Goal: Task Accomplishment & Management: Complete application form

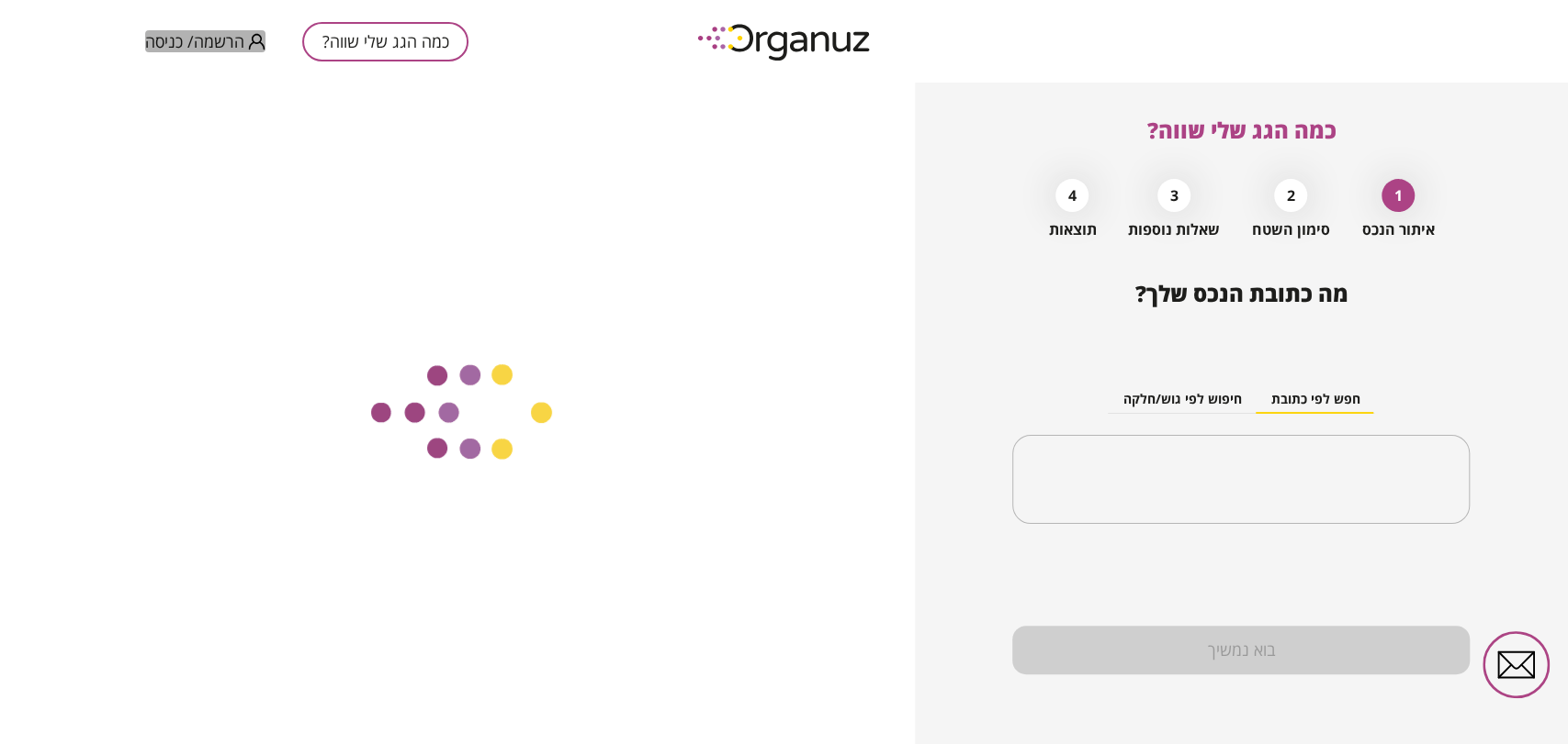
click at [199, 36] on span "הרשמה/ כניסה" at bounding box center [194, 41] width 99 height 19
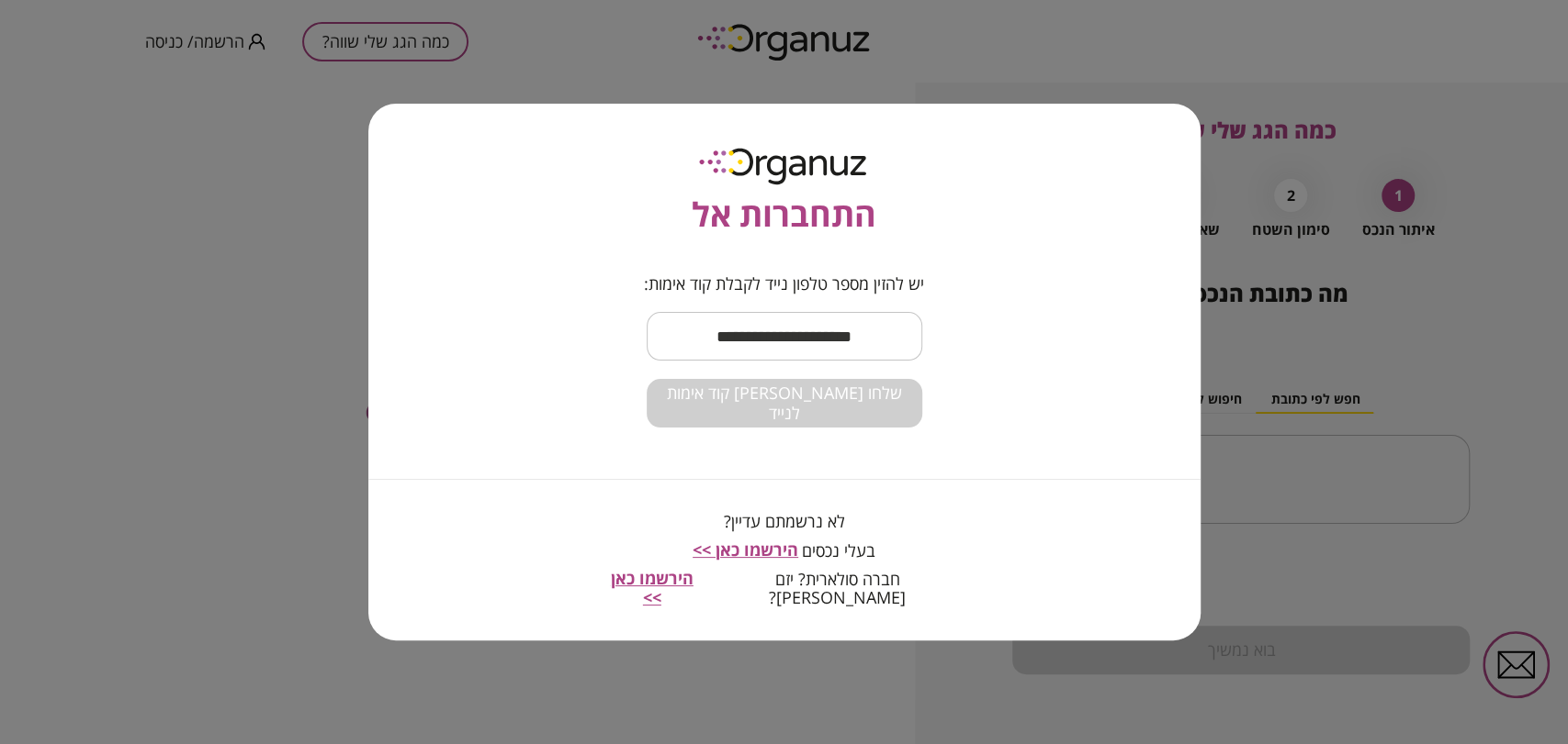
click at [834, 337] on input "text" at bounding box center [784, 336] width 275 height 54
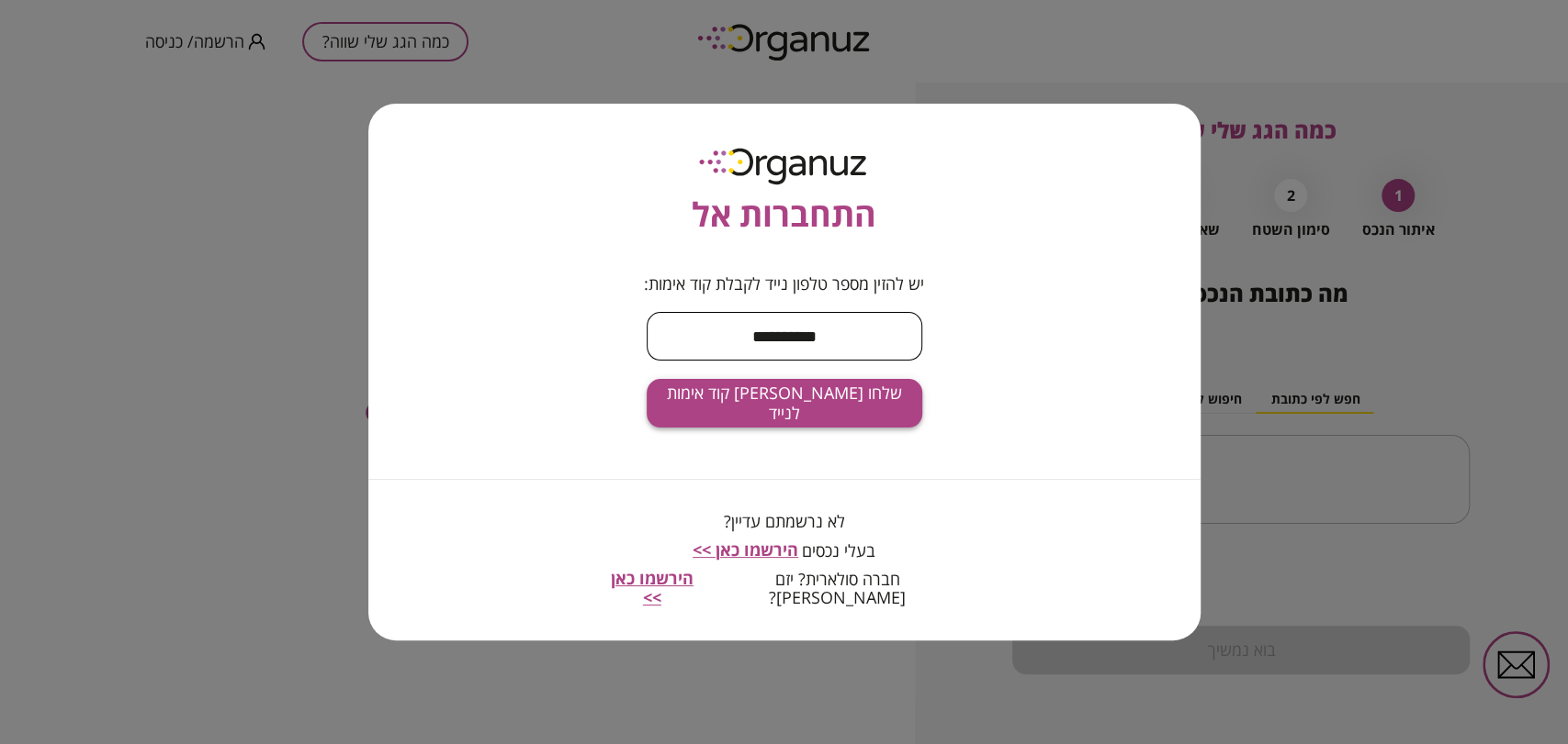
type input "**********"
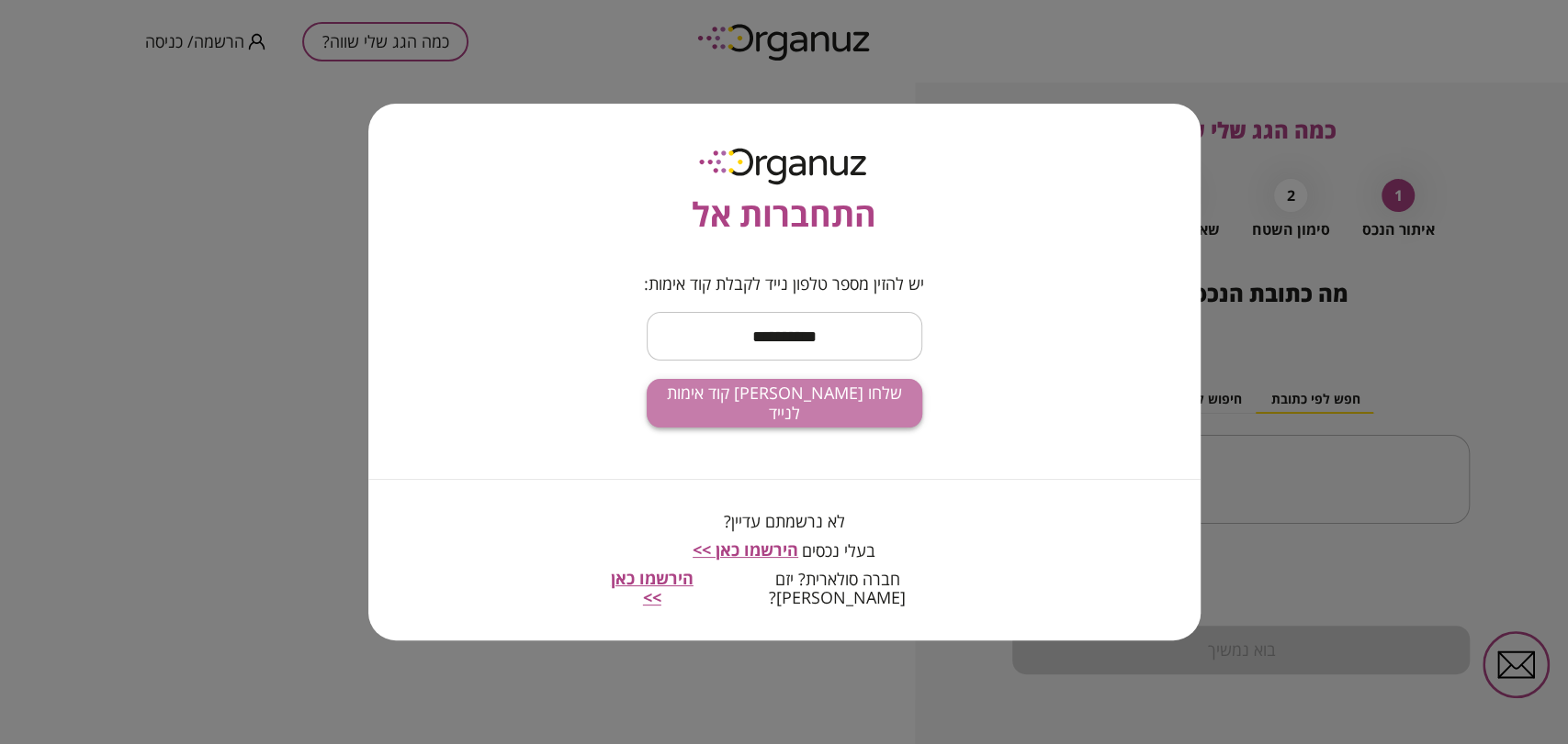
click at [895, 422] on button "שלחו לי קוד אימות לנייד" at bounding box center [784, 403] width 275 height 49
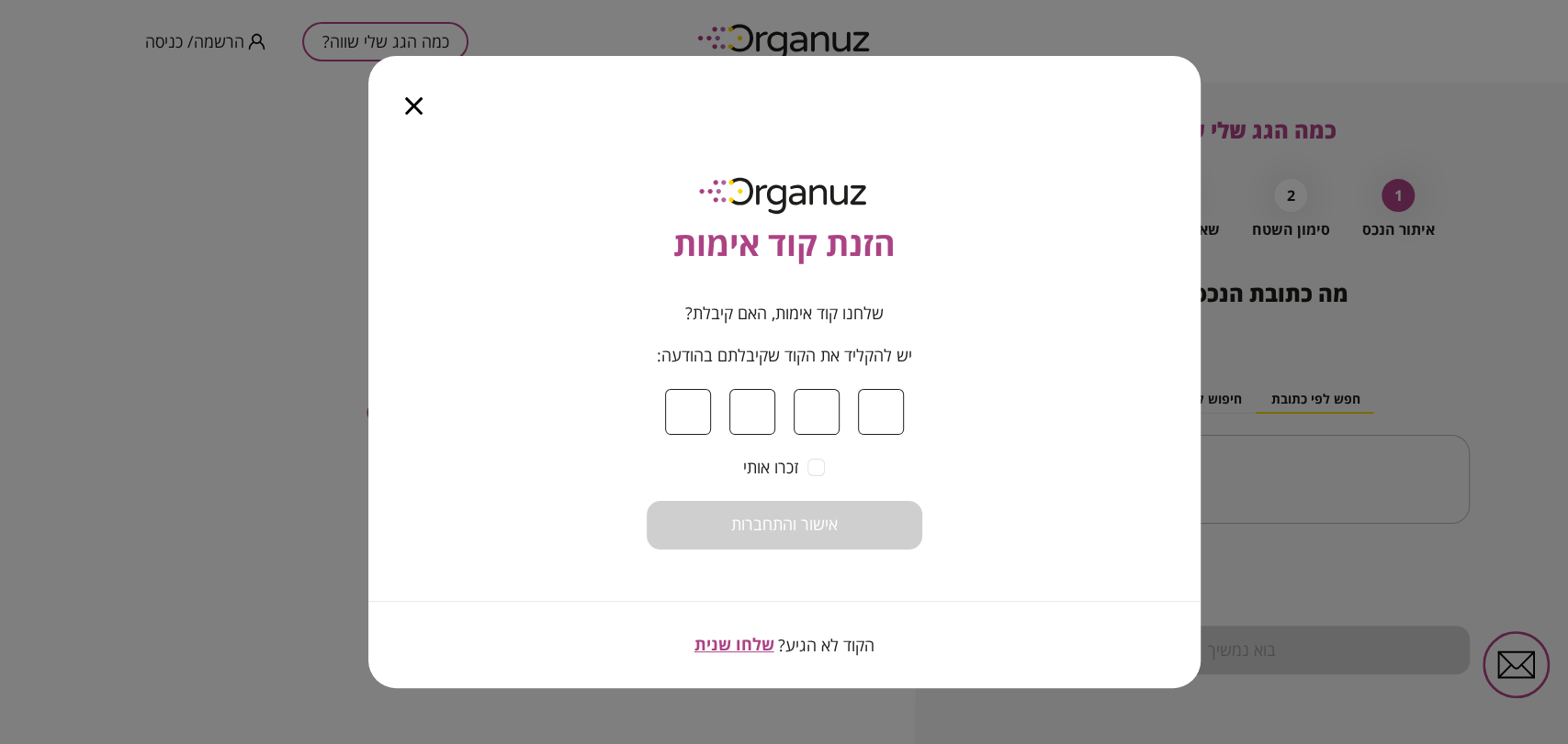
type input "*"
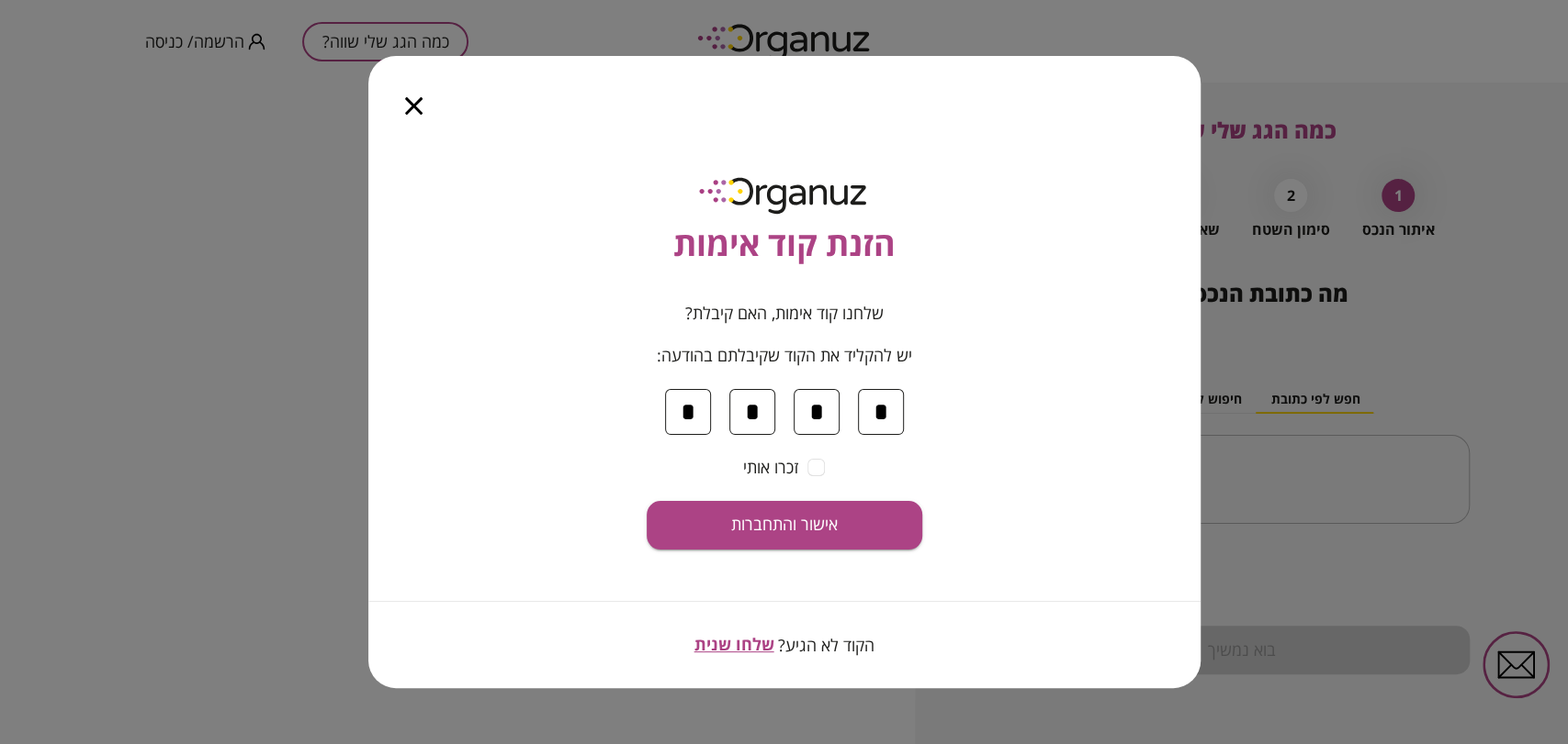
type input "*"
click at [806, 535] on span "אישור והתחברות" at bounding box center [784, 525] width 107 height 21
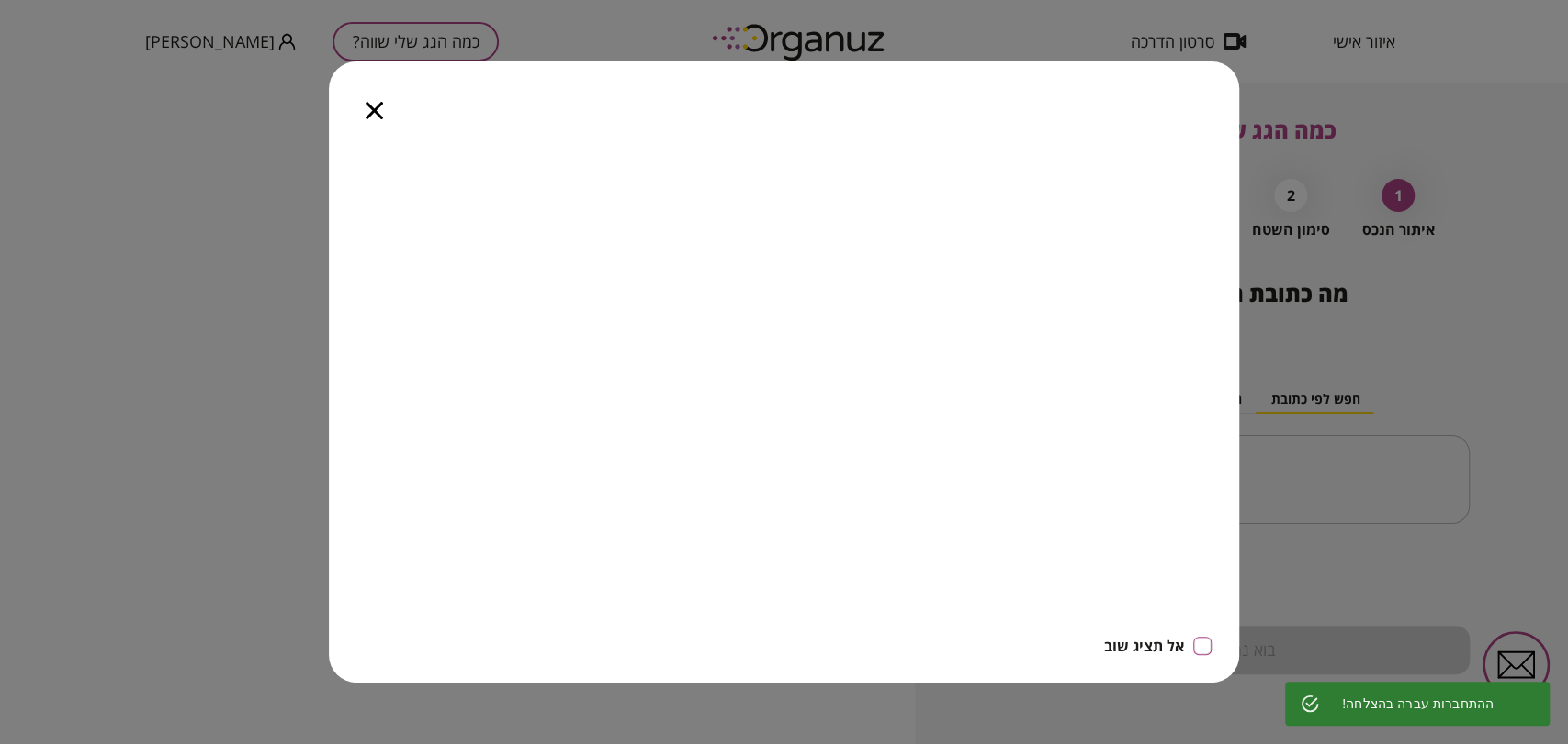
click at [365, 108] on icon "button" at bounding box center [374, 111] width 18 height 18
